Goal: Book appointment/travel/reservation

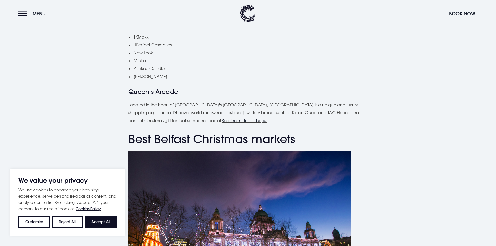
scroll to position [702, 0]
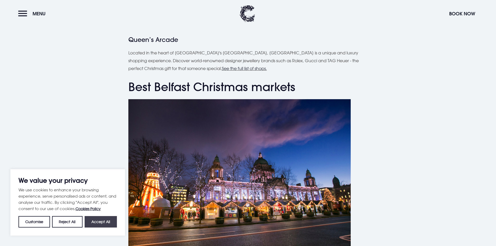
click at [95, 222] on button "Accept All" at bounding box center [101, 221] width 32 height 11
checkbox input "true"
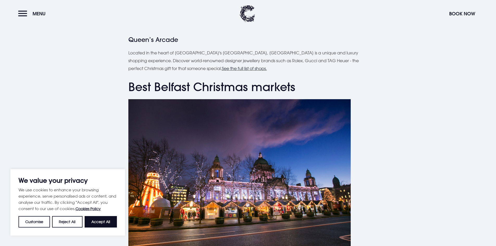
checkbox input "true"
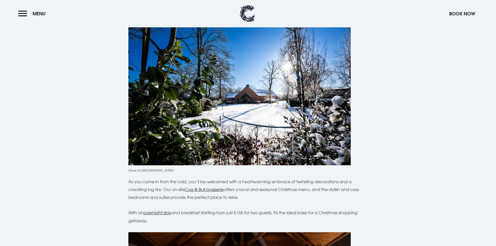
scroll to position [1431, 0]
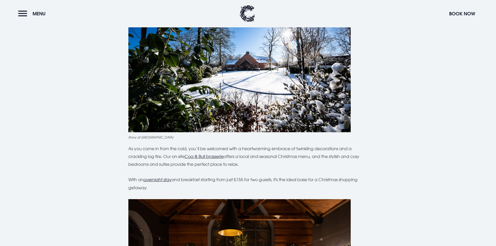
click at [164, 177] on u "overnight stay" at bounding box center [158, 179] width 28 height 5
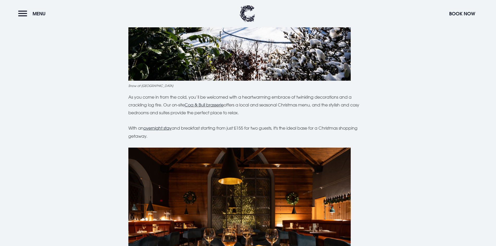
scroll to position [1483, 0]
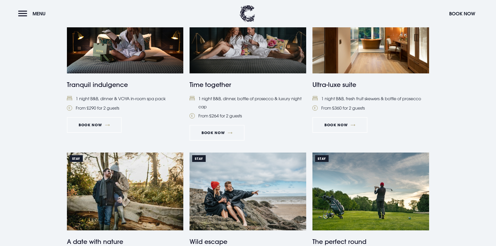
scroll to position [339, 0]
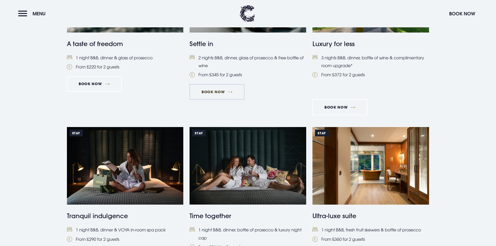
click at [211, 91] on link "Book Now" at bounding box center [217, 92] width 55 height 16
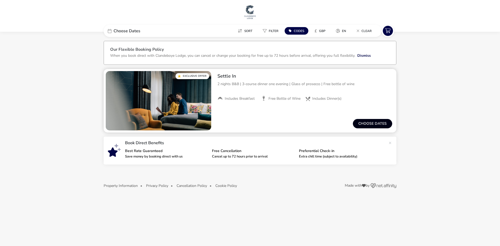
click at [373, 122] on button "Choose dates" at bounding box center [372, 123] width 39 height 9
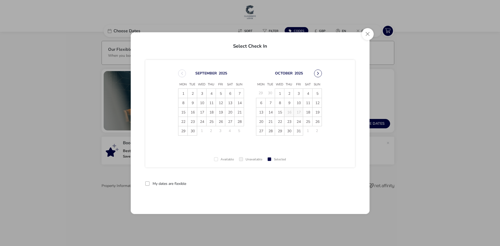
click at [319, 71] on button "Next Month" at bounding box center [318, 74] width 8 height 8
click at [307, 131] on span "29" at bounding box center [307, 130] width 9 height 9
click at [317, 71] on button "Next Month" at bounding box center [318, 74] width 8 height 8
click at [261, 92] on span "1" at bounding box center [261, 93] width 9 height 9
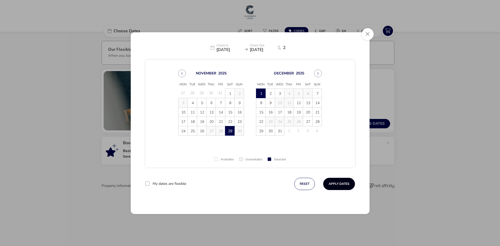
click at [336, 184] on button "Apply Dates" at bounding box center [339, 184] width 32 height 12
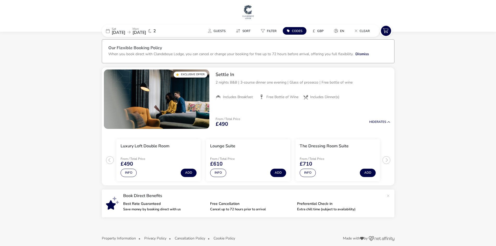
scroll to position [7, 0]
